Goal: Transaction & Acquisition: Purchase product/service

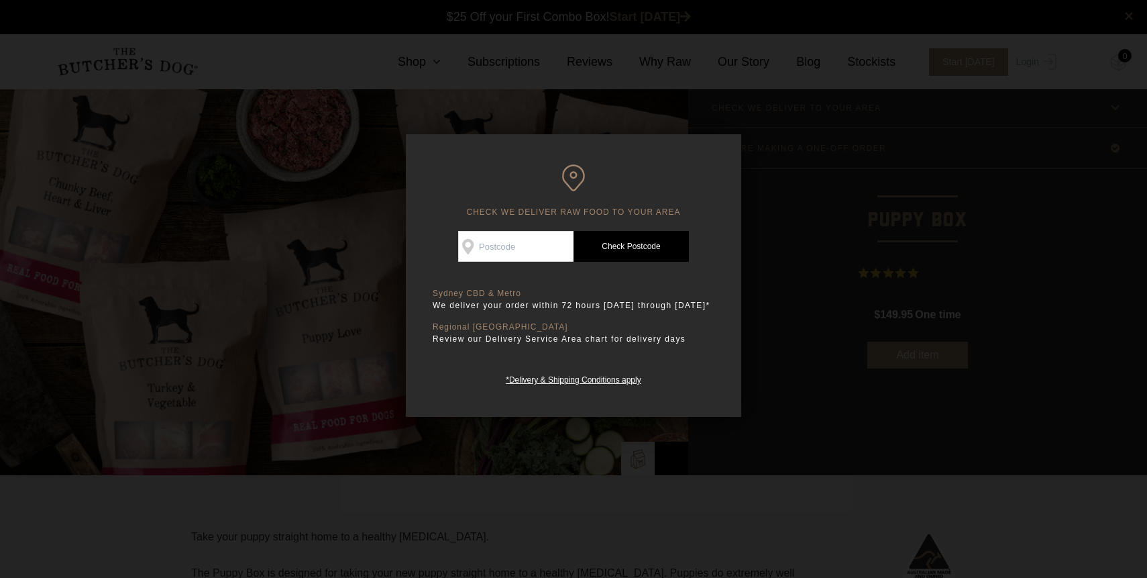
click at [737, 141] on div "CHECK WE DELIVER RAW FOOD TO YOUR AREA Good news! We deliver to your area Check…" at bounding box center [573, 275] width 335 height 282
click at [553, 299] on p "Regional [GEOGRAPHIC_DATA]" at bounding box center [574, 293] width 282 height 10
click at [557, 248] on input "Check Availability At" at bounding box center [515, 246] width 115 height 31
type input "2067"
click at [596, 259] on link "Check Postcode" at bounding box center [631, 246] width 115 height 31
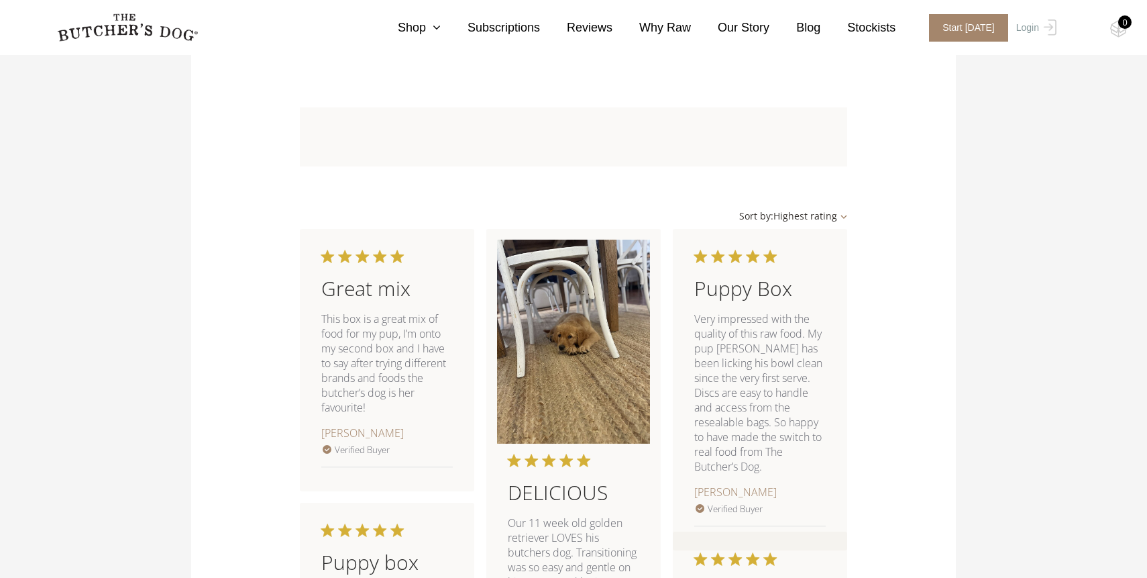
scroll to position [1044, 0]
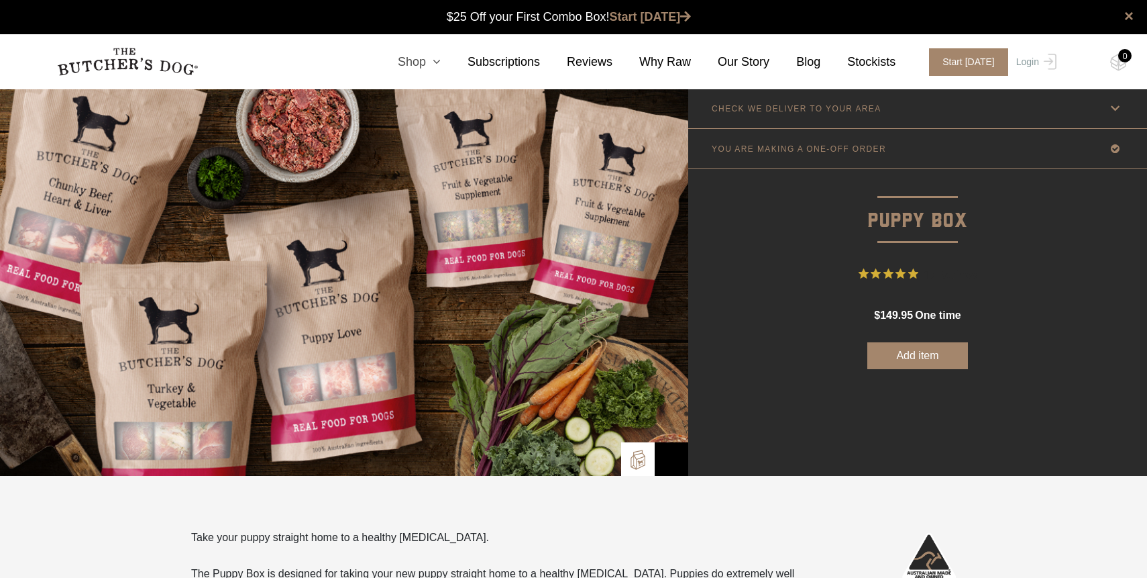
click at [438, 68] on link "Shop" at bounding box center [406, 62] width 70 height 18
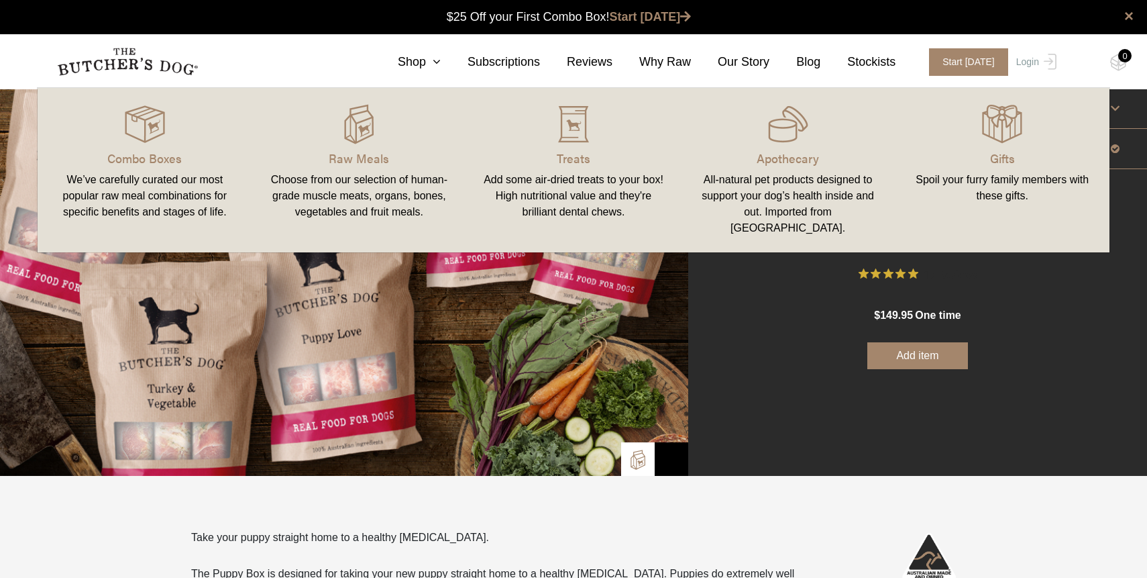
click at [171, 167] on link "Combo Boxes We’ve carefully curated our most popular raw meal combinations for …" at bounding box center [145, 170] width 215 height 138
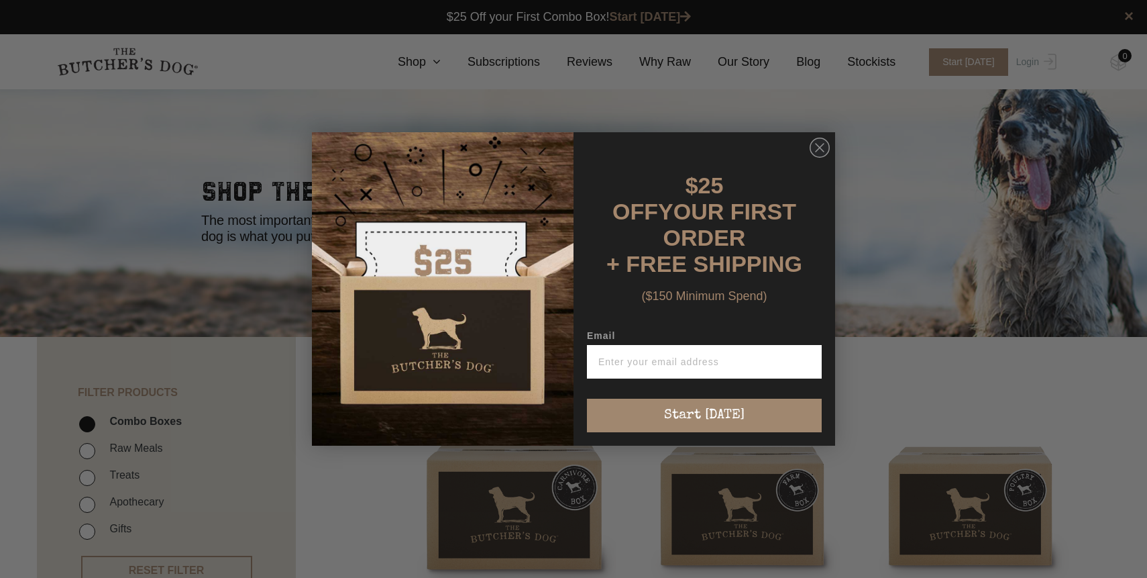
scroll to position [1, 0]
click at [822, 152] on circle "Close dialog" at bounding box center [819, 147] width 19 height 19
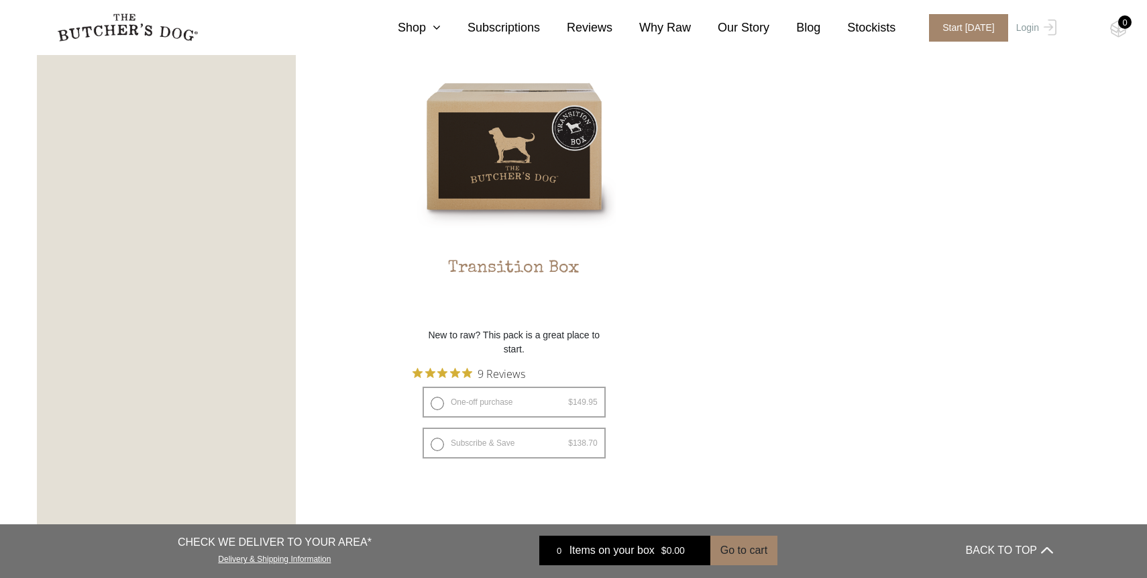
scroll to position [1446, 0]
